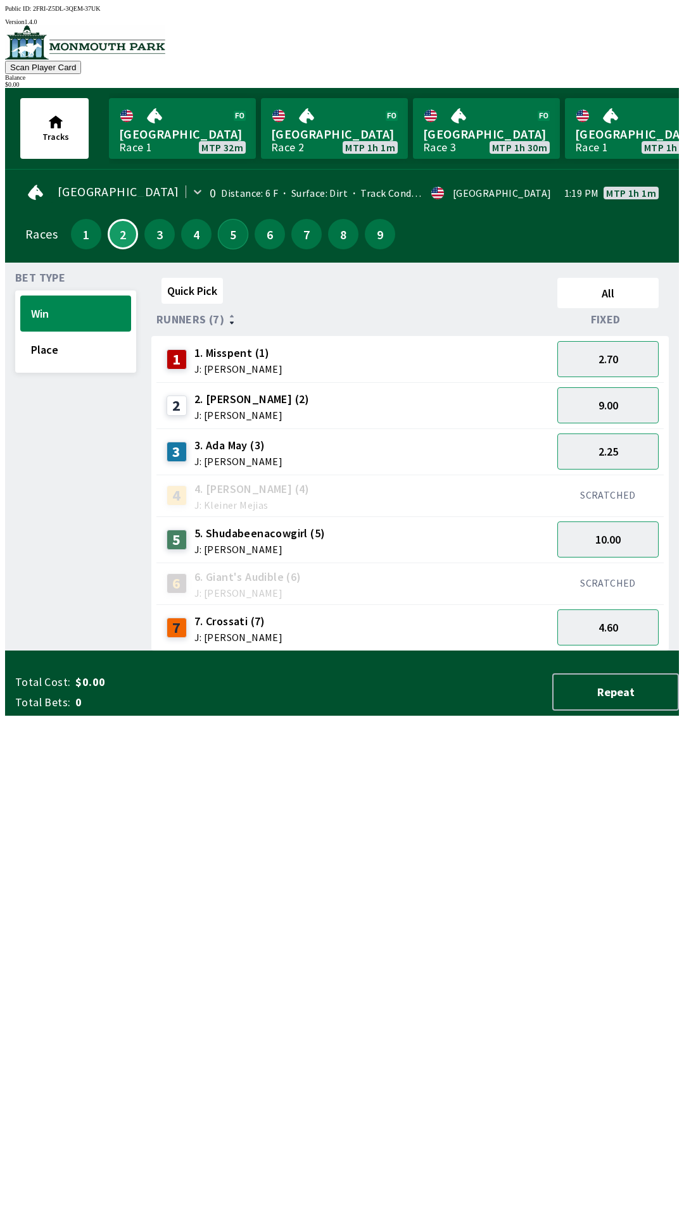
click at [225, 231] on button "5" at bounding box center [233, 234] width 30 height 30
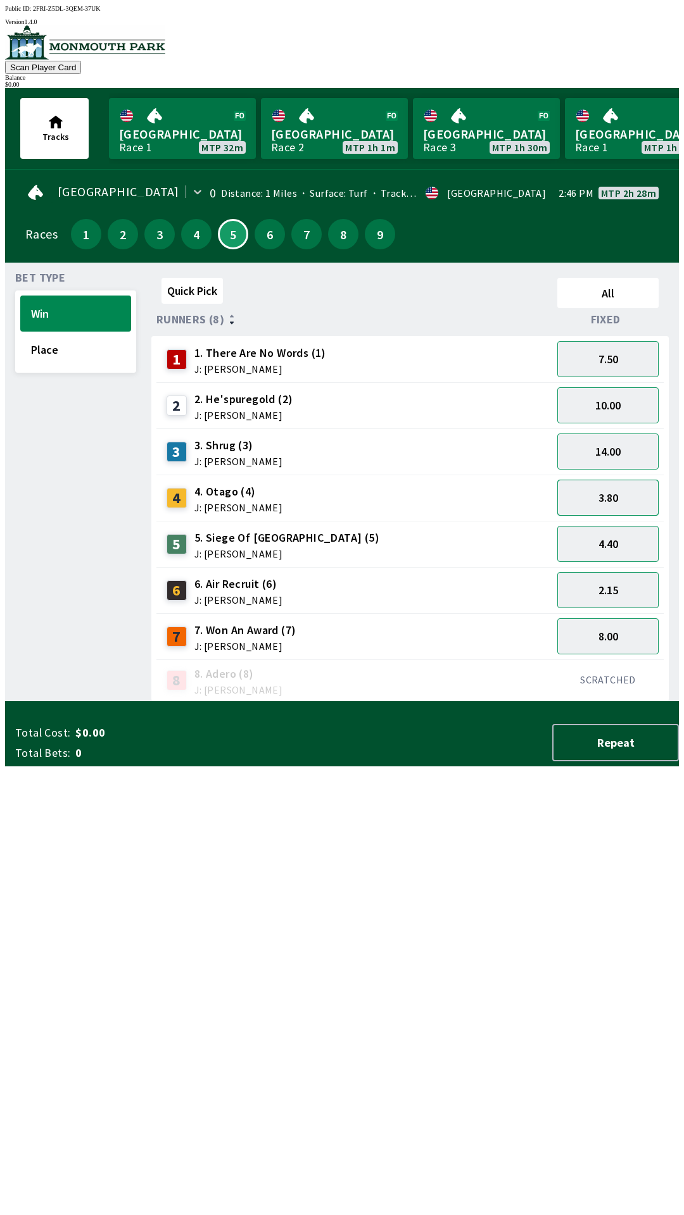
click at [613, 497] on button "3.80" at bounding box center [607, 498] width 101 height 36
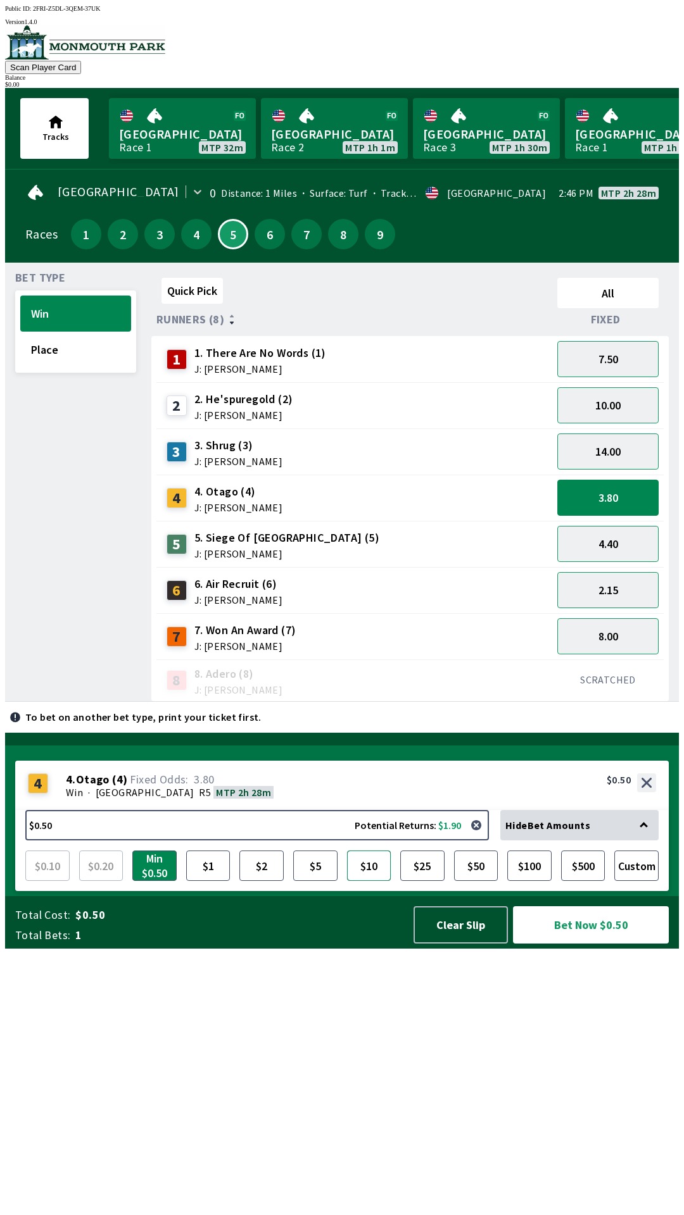
click at [368, 881] on button "$10" at bounding box center [369, 866] width 44 height 30
click at [477, 881] on button "$50" at bounding box center [476, 866] width 44 height 30
click at [456, 944] on button "Clear Slip" at bounding box center [460, 924] width 94 height 37
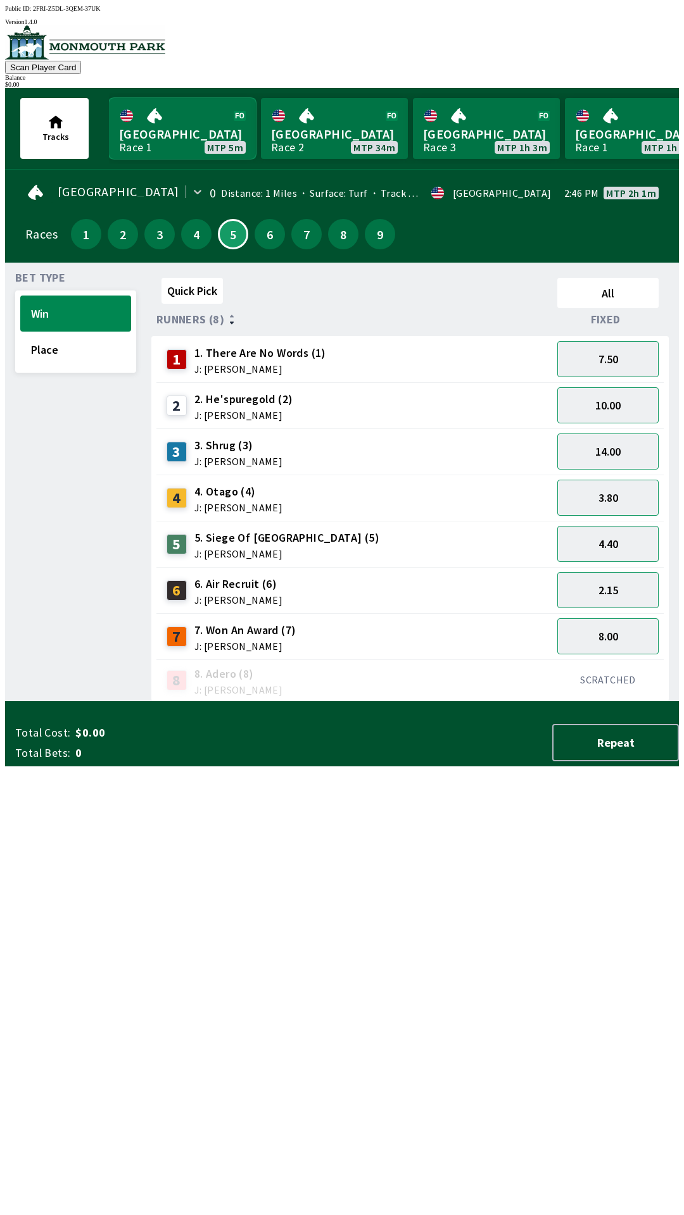
click at [162, 118] on link "Monmouth Park Race 1 MTP 5m" at bounding box center [182, 128] width 147 height 61
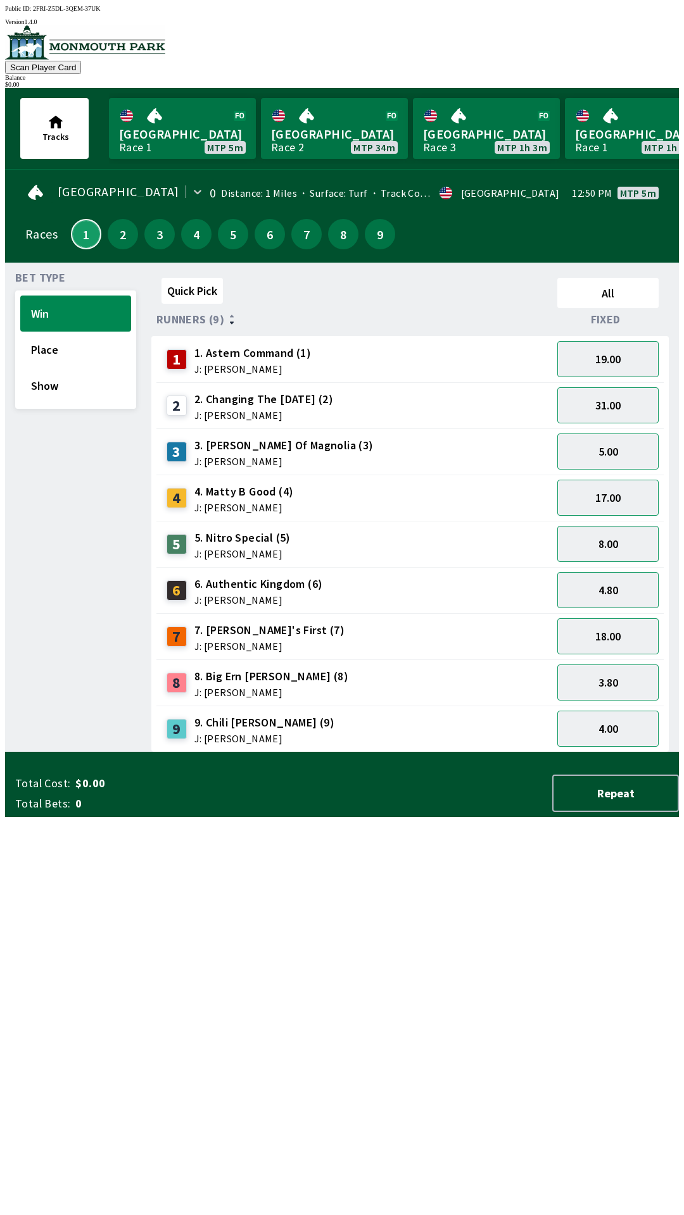
click at [82, 235] on button "1" at bounding box center [86, 234] width 30 height 30
click at [118, 227] on button "2" at bounding box center [123, 234] width 30 height 30
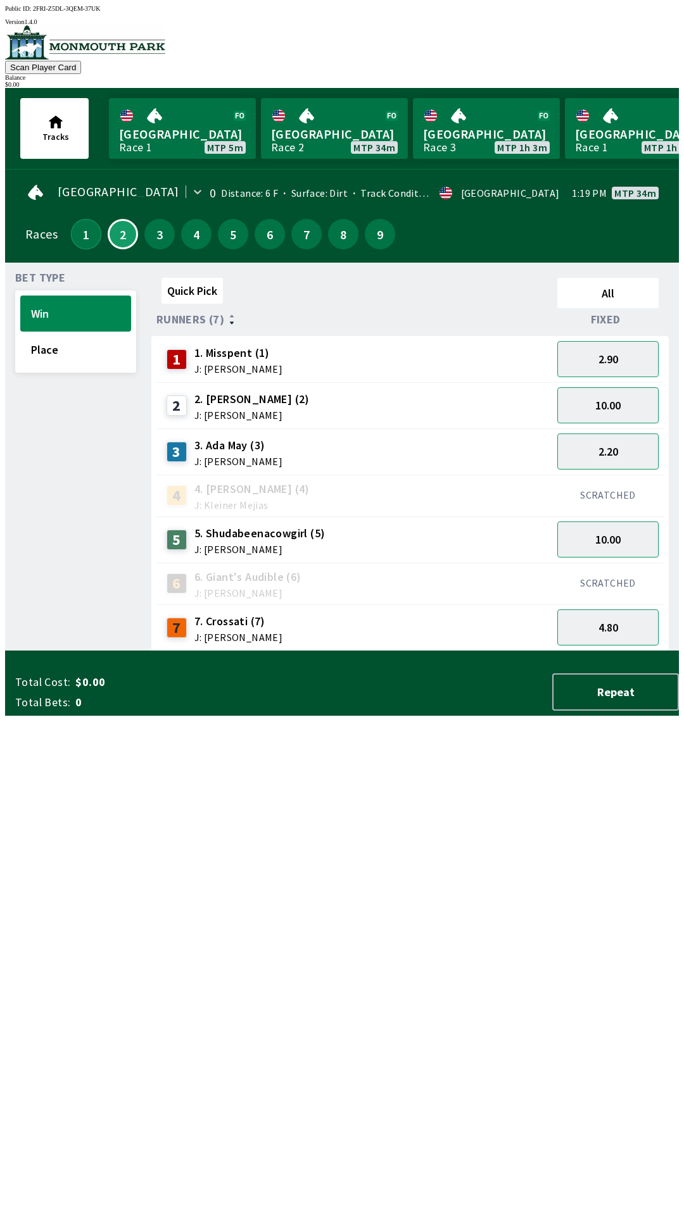
click at [78, 227] on button "1" at bounding box center [86, 234] width 30 height 30
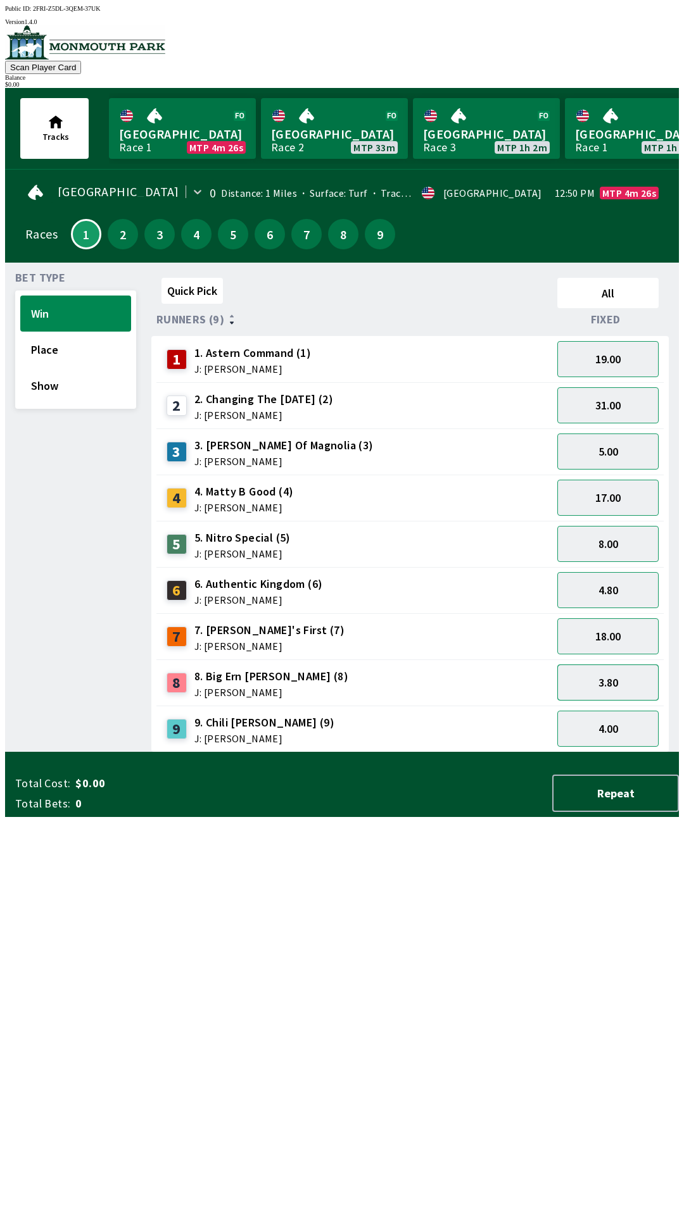
click at [608, 676] on button "3.80" at bounding box center [607, 683] width 101 height 36
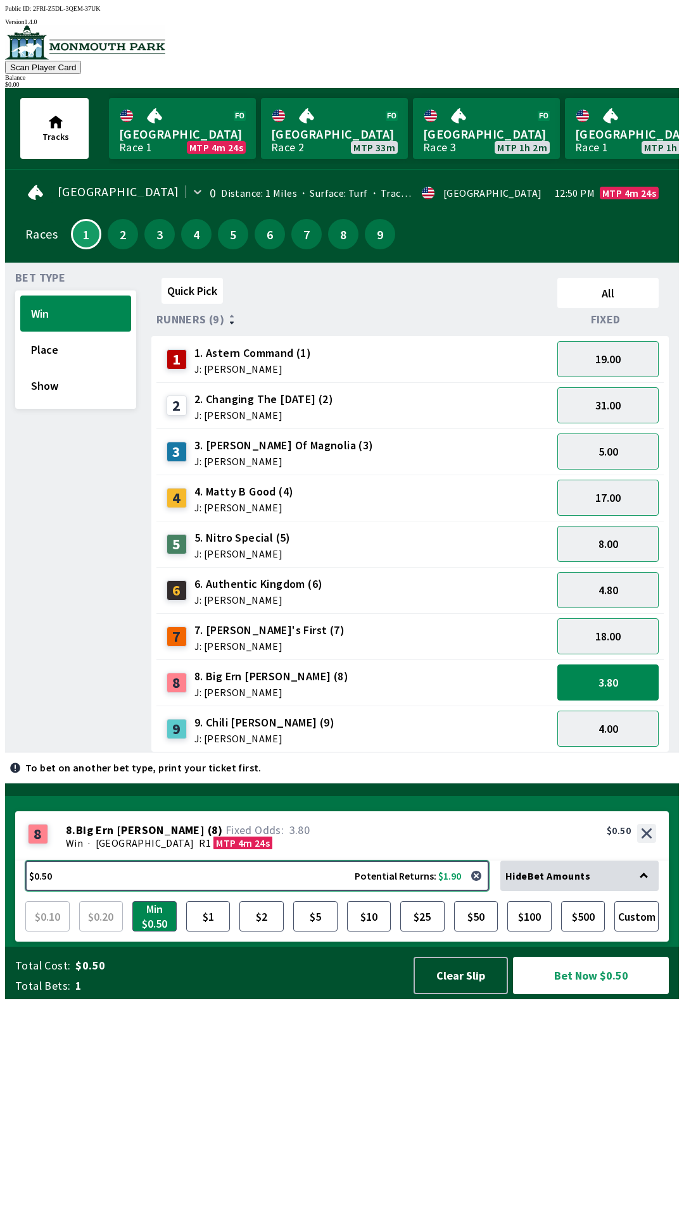
click at [437, 891] on button "$0.50 Potential Returns: $1.90" at bounding box center [256, 876] width 463 height 30
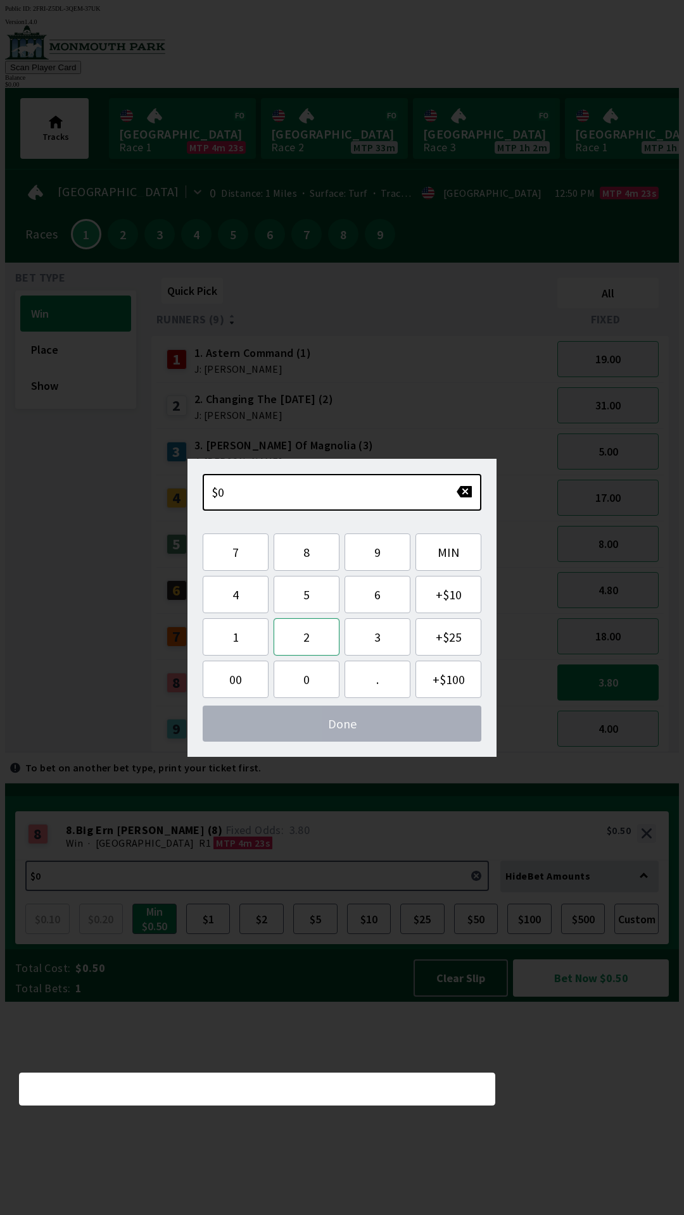
click at [308, 641] on button "2" at bounding box center [306, 636] width 66 height 37
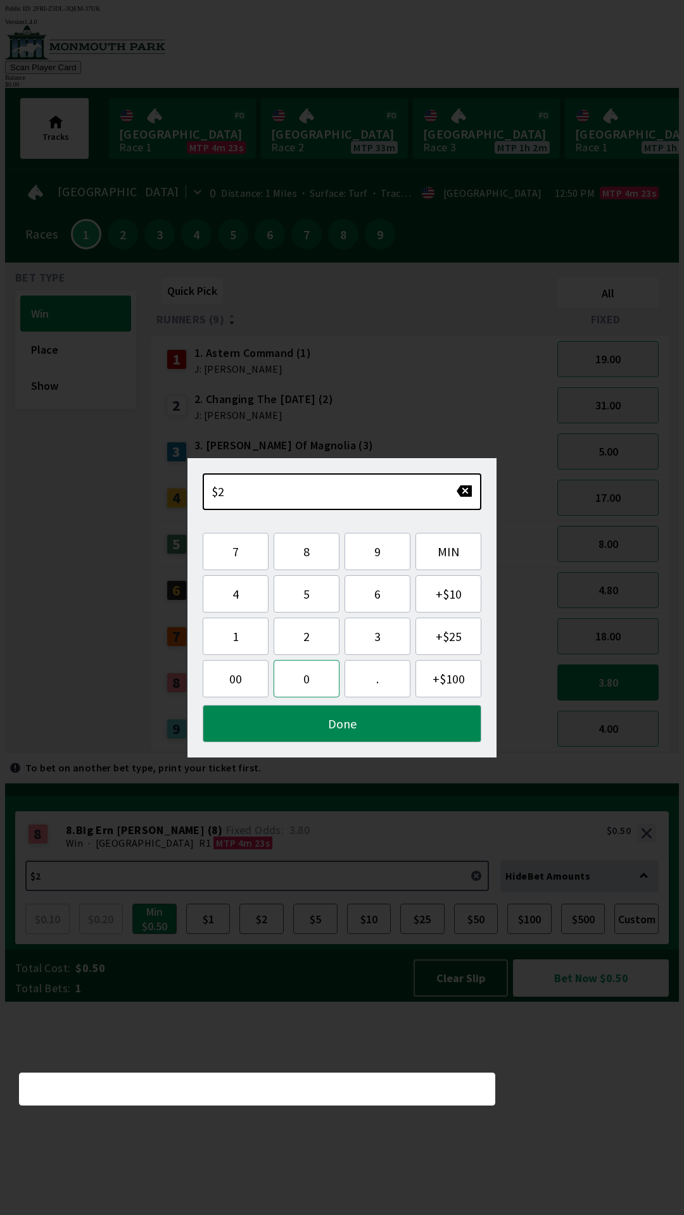
click at [297, 680] on button "0" at bounding box center [306, 678] width 66 height 37
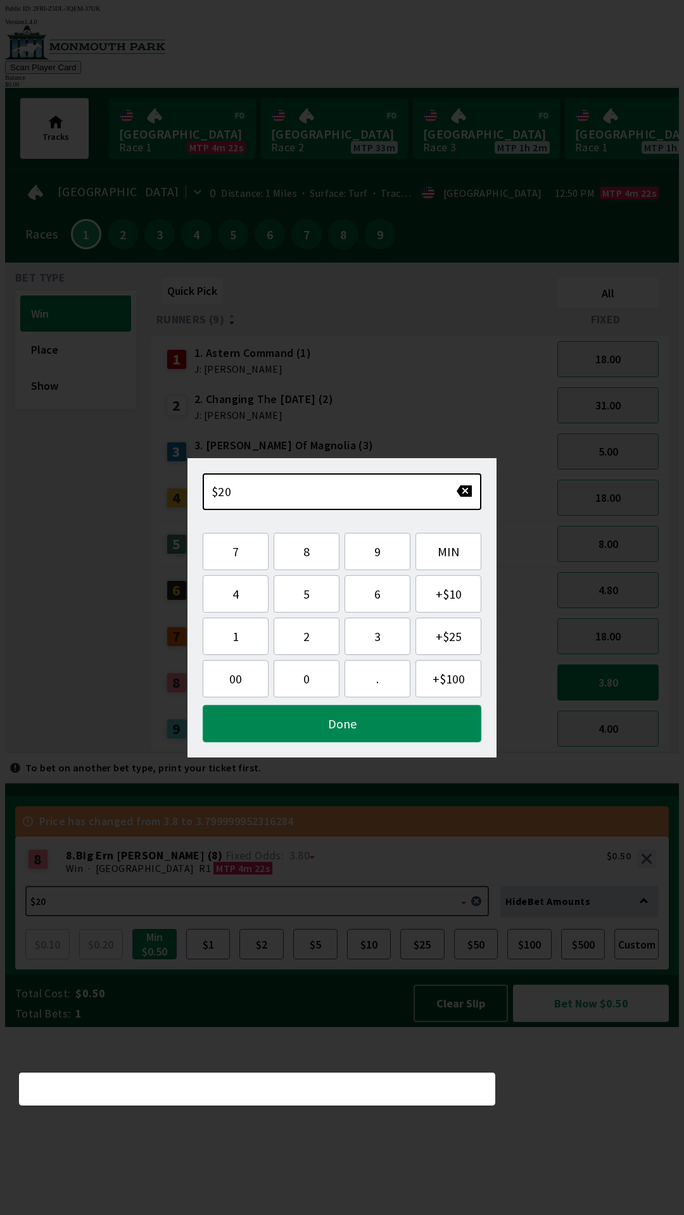
click at [324, 734] on button "Done" at bounding box center [342, 723] width 278 height 37
